Goal: Task Accomplishment & Management: Use online tool/utility

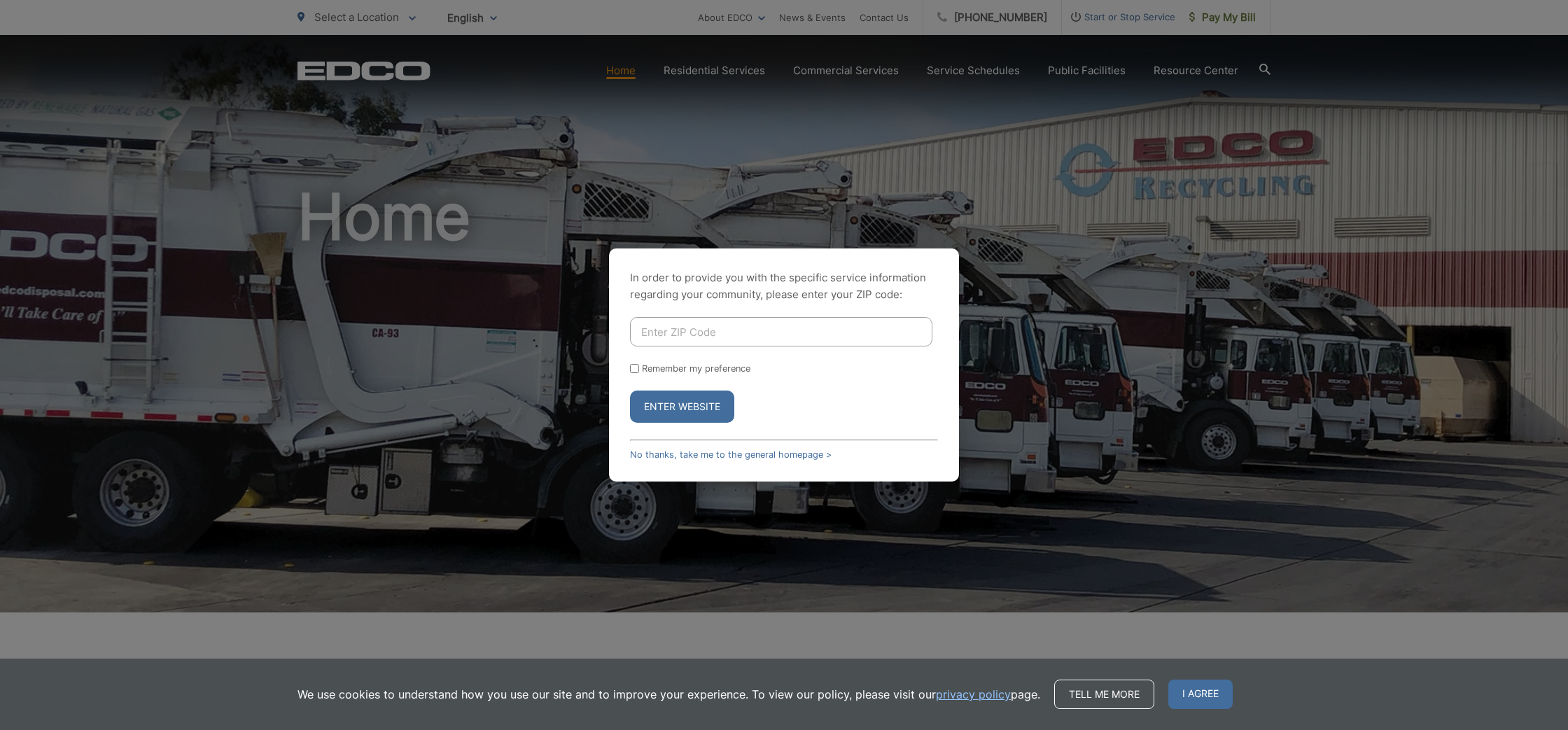
click at [716, 330] on input "Enter ZIP Code" at bounding box center [781, 332] width 302 height 30
type input "92003"
click at [636, 368] on input "Remember my preference" at bounding box center [634, 368] width 9 height 9
checkbox input "true"
drag, startPoint x: 690, startPoint y: 407, endPoint x: 707, endPoint y: 411, distance: 17.5
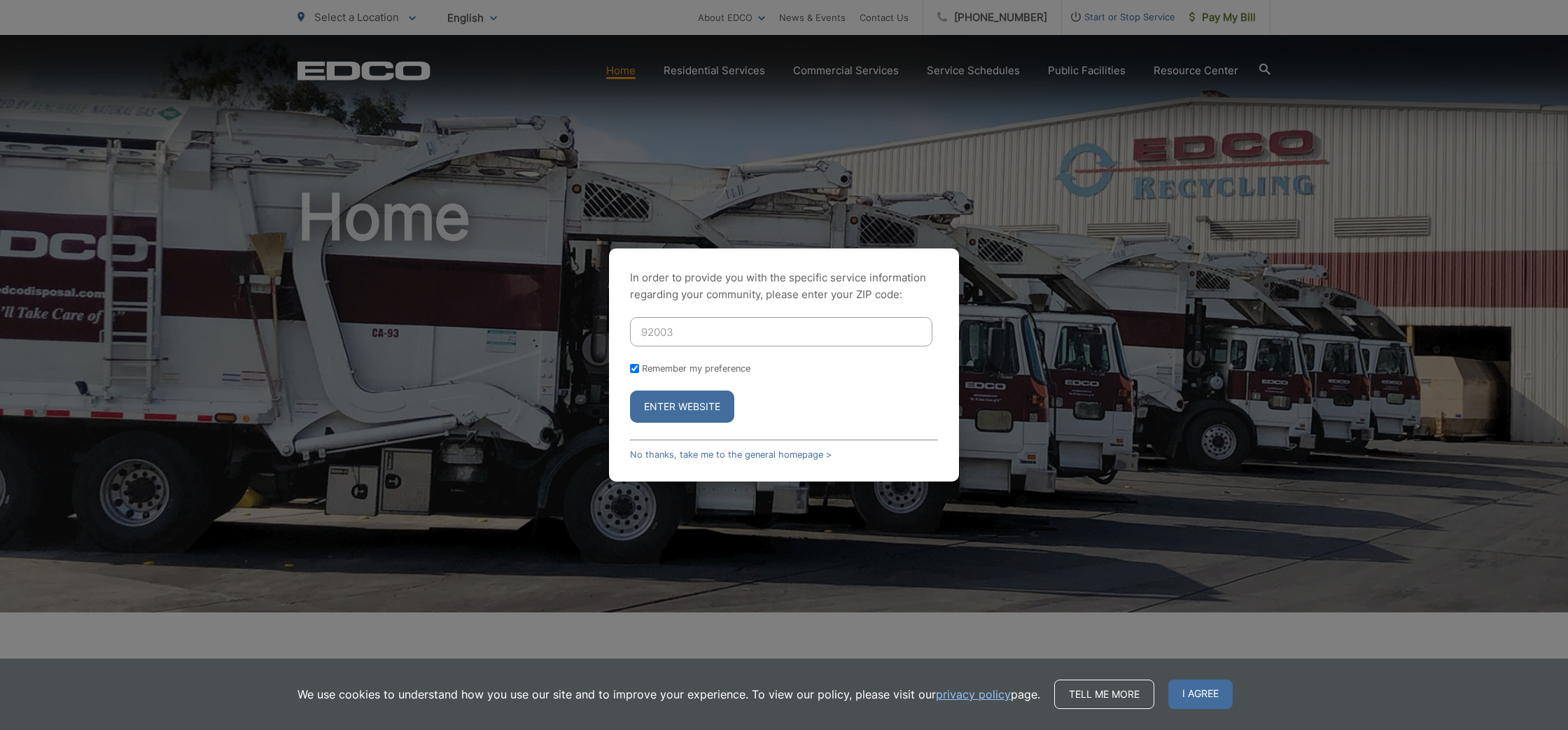
click at [690, 407] on button "Enter Website" at bounding box center [682, 406] width 104 height 32
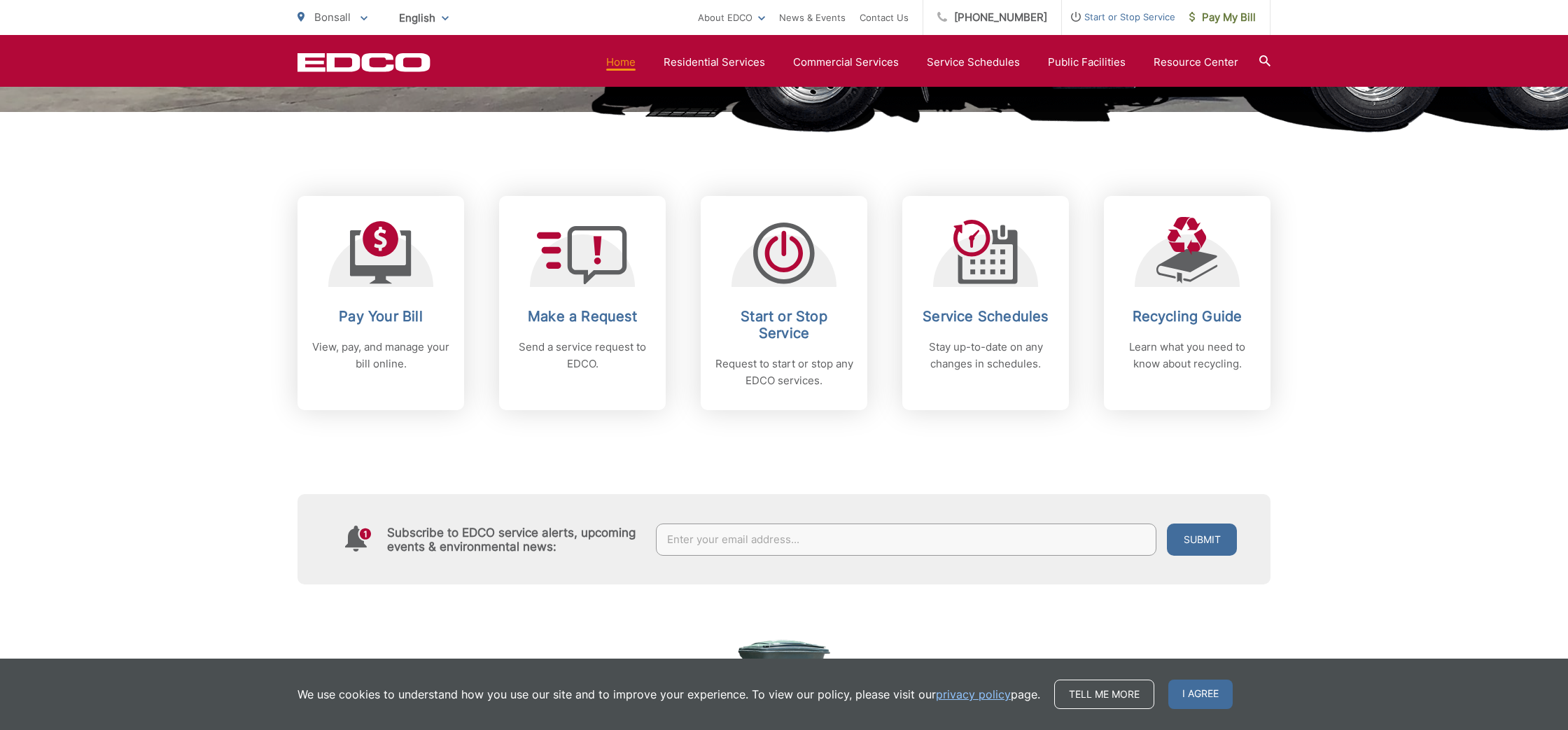
scroll to position [507, 0]
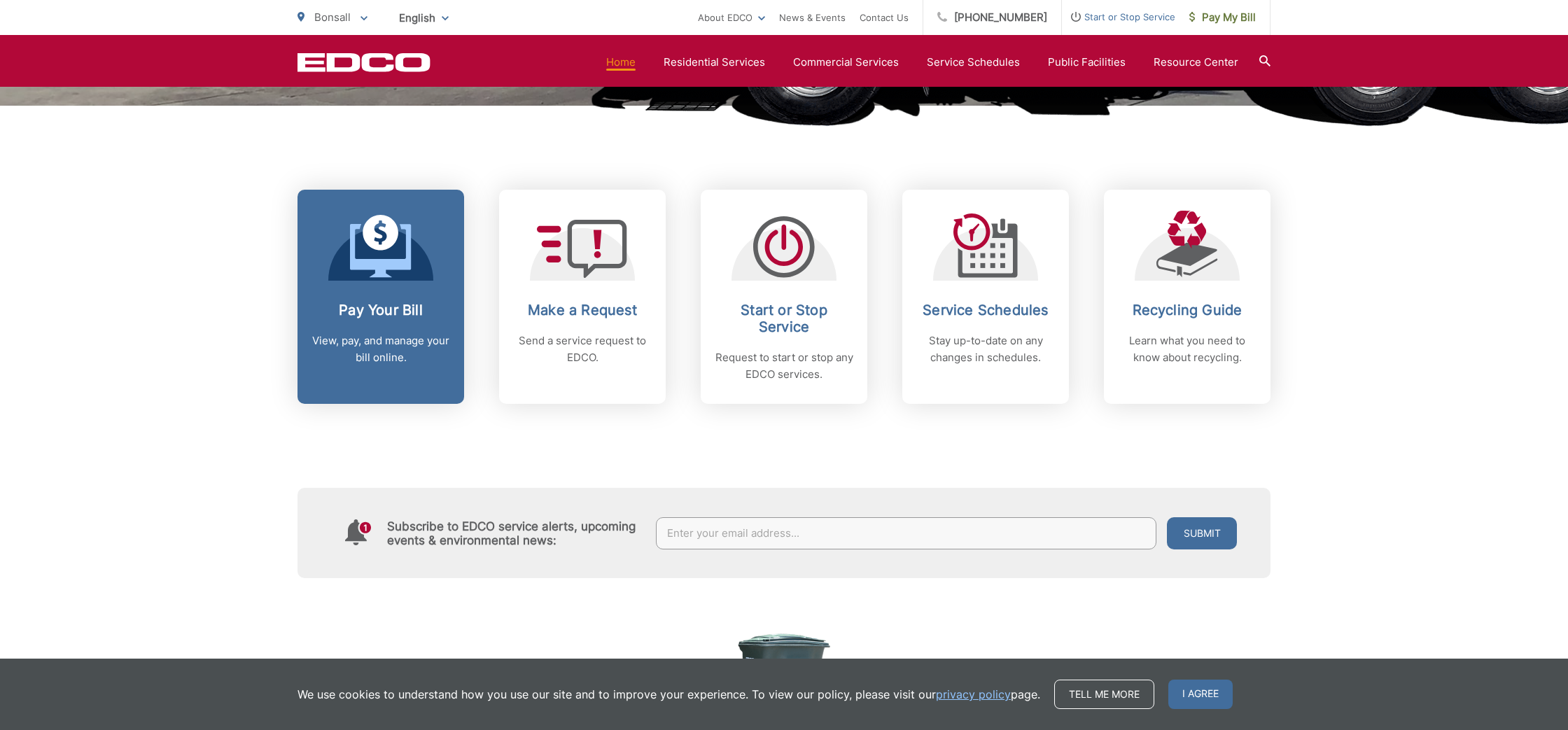
click at [413, 333] on p "View, pay, and manage your bill online." at bounding box center [380, 349] width 139 height 34
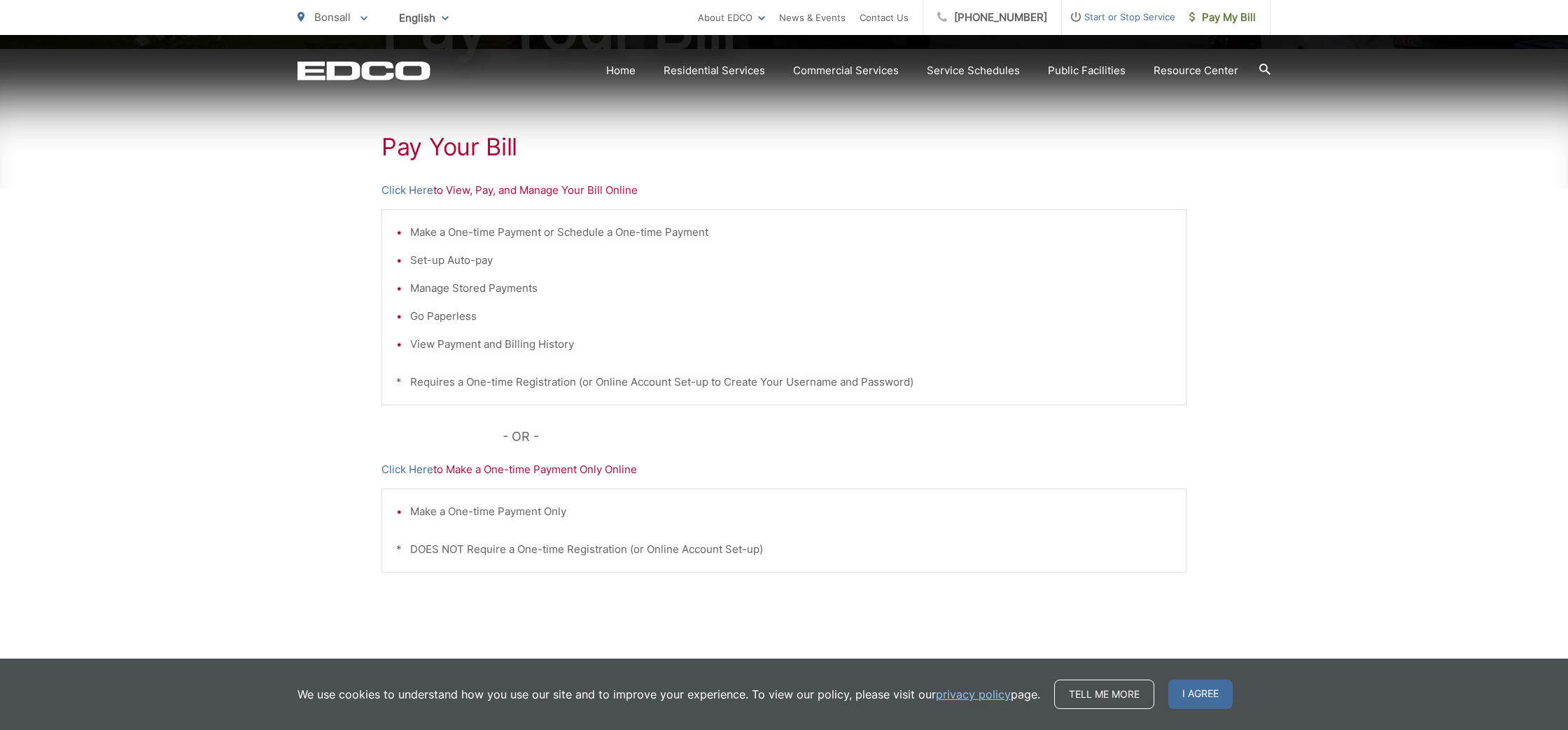
scroll to position [265, 0]
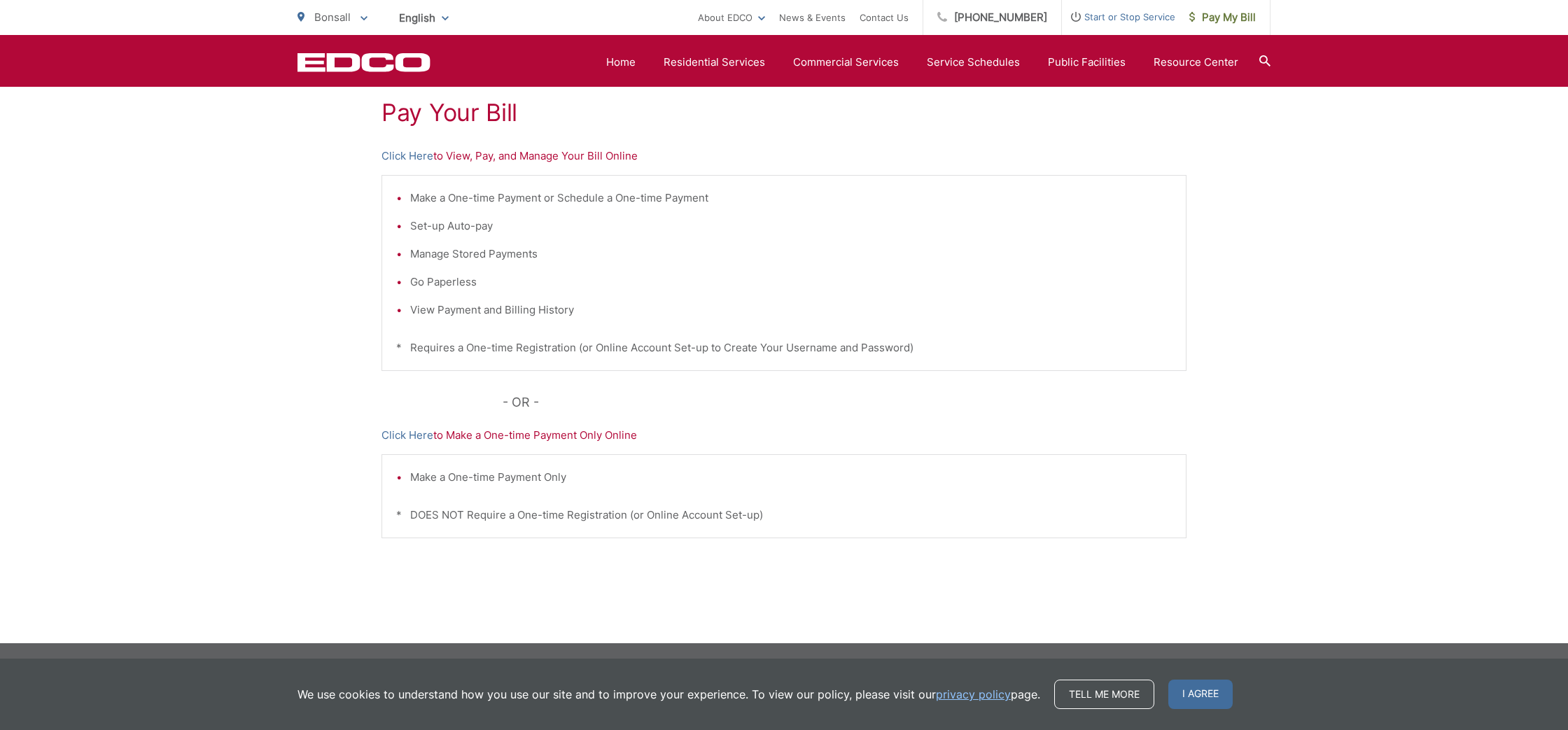
click at [568, 439] on p "Click Here to Make a One-time Payment Only Online" at bounding box center [784, 435] width 805 height 16
click at [412, 432] on link "Click Here" at bounding box center [407, 435] width 52 height 16
click at [395, 156] on link "Click Here" at bounding box center [407, 156] width 52 height 16
